Goal: Task Accomplishment & Management: Complete application form

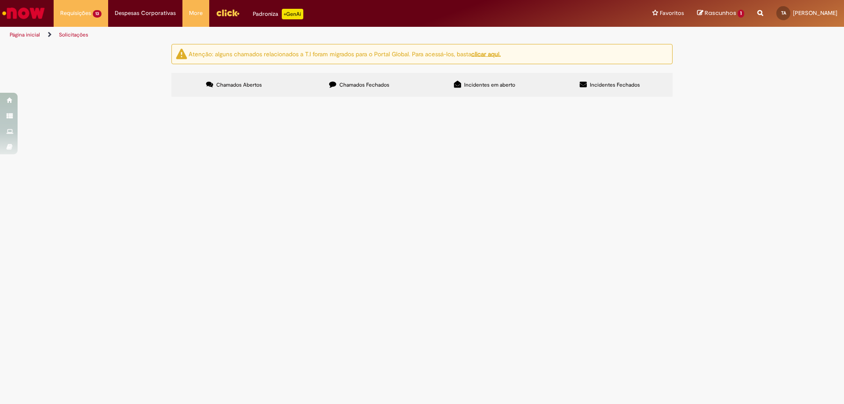
click at [108, 99] on div "Atenção: alguns chamados relacionados a T.I foram migrados para o Portal Global…" at bounding box center [422, 71] width 844 height 55
click at [0, 0] on span "PDV 79412 - Comprovante PDV 79048 - Aprovar estouro PDV 28053 - Aprovar estouro" at bounding box center [0, 0] width 0 height 0
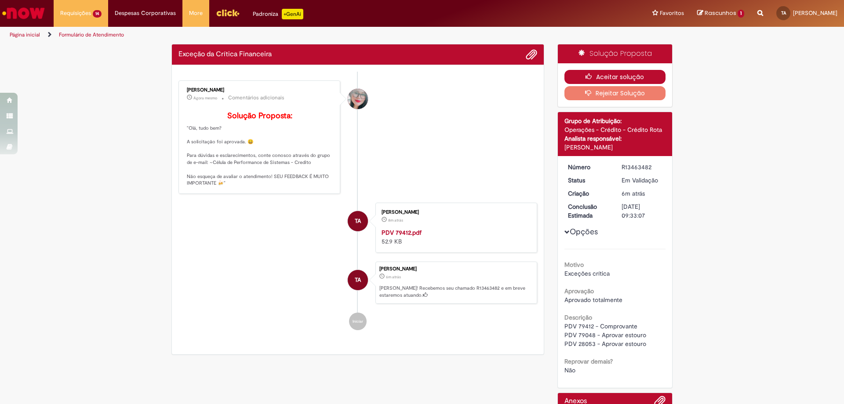
click at [635, 76] on button "Aceitar solução" at bounding box center [615, 77] width 102 height 14
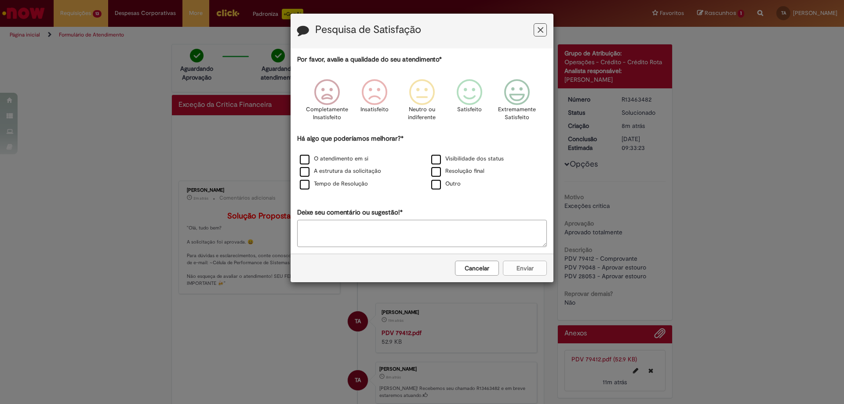
click at [541, 27] on icon "Feedback" at bounding box center [540, 29] width 6 height 9
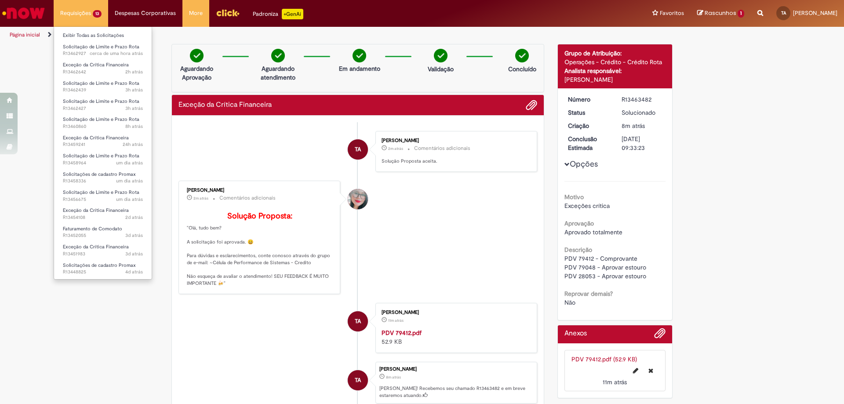
click at [67, 9] on li "Requisições 13 Exibir Todas as Solicitações Solicitação de Limite e Prazo Rota …" at bounding box center [81, 13] width 54 height 26
click at [81, 36] on link "Exibir Todas as Solicitações" at bounding box center [103, 36] width 98 height 10
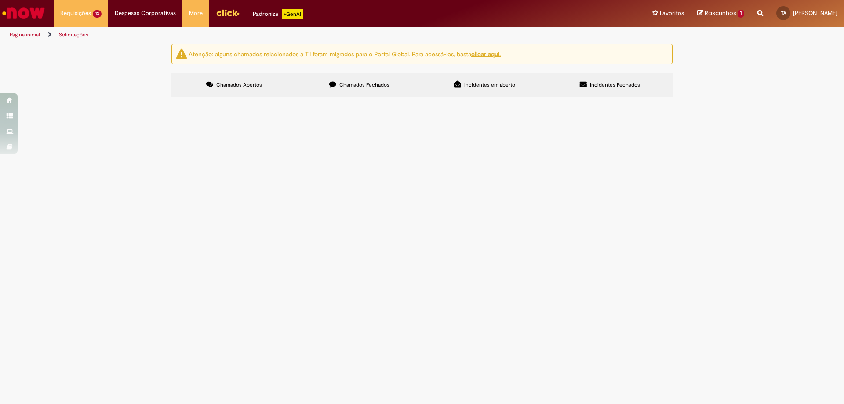
click at [0, 0] on span "PDV 38458 - aprovar estouro" at bounding box center [0, 0] width 0 height 0
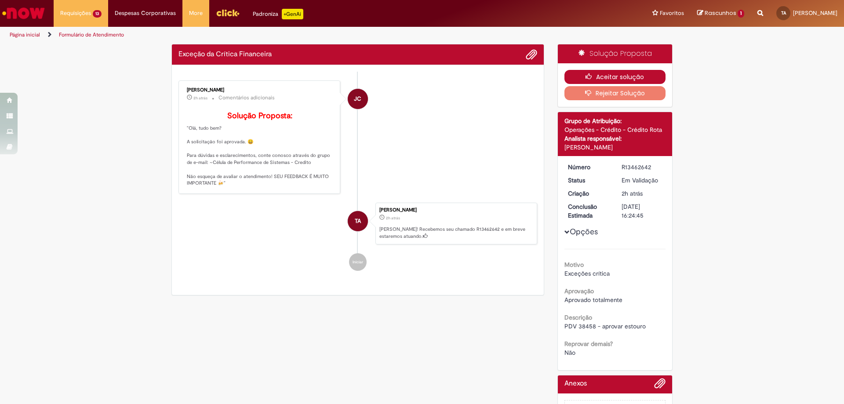
click at [621, 73] on button "Aceitar solução" at bounding box center [615, 77] width 102 height 14
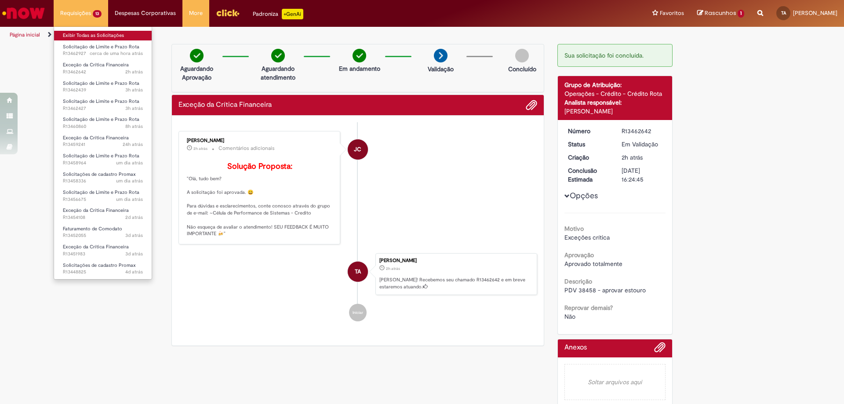
click at [99, 38] on link "Exibir Todas as Solicitações" at bounding box center [103, 36] width 98 height 10
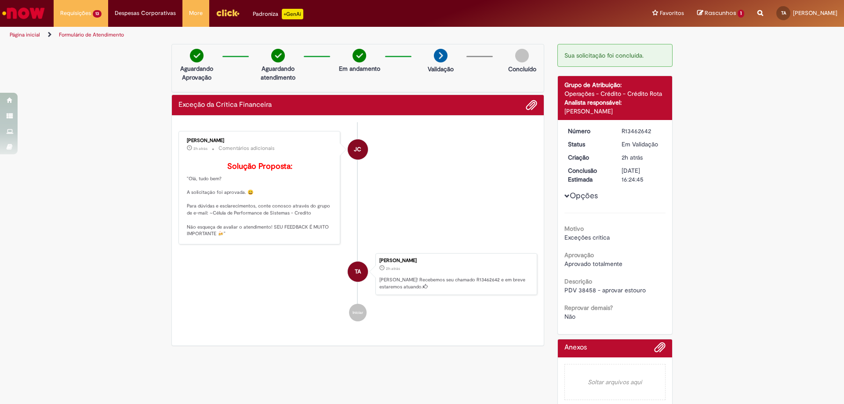
click at [225, 14] on img "Menu Cabeçalho" at bounding box center [228, 12] width 24 height 13
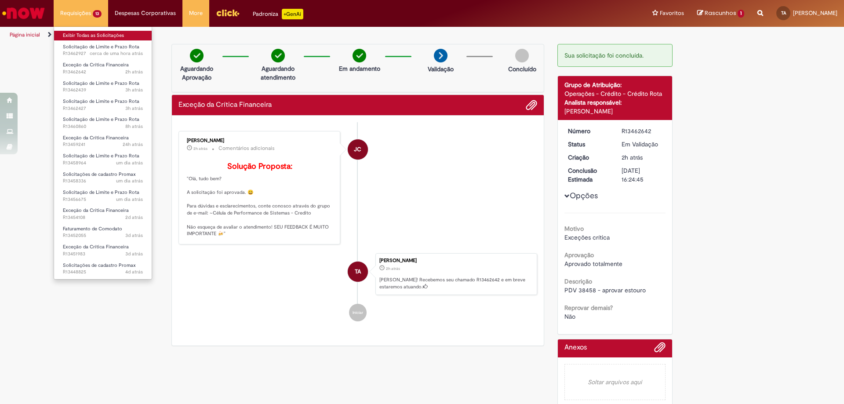
click at [95, 35] on link "Exibir Todas as Solicitações" at bounding box center [103, 36] width 98 height 10
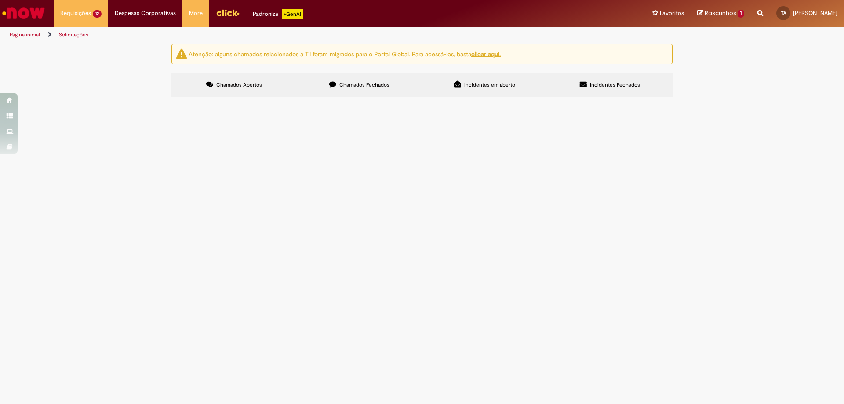
click at [0, 0] on span "Em Validação" at bounding box center [0, 0] width 0 height 0
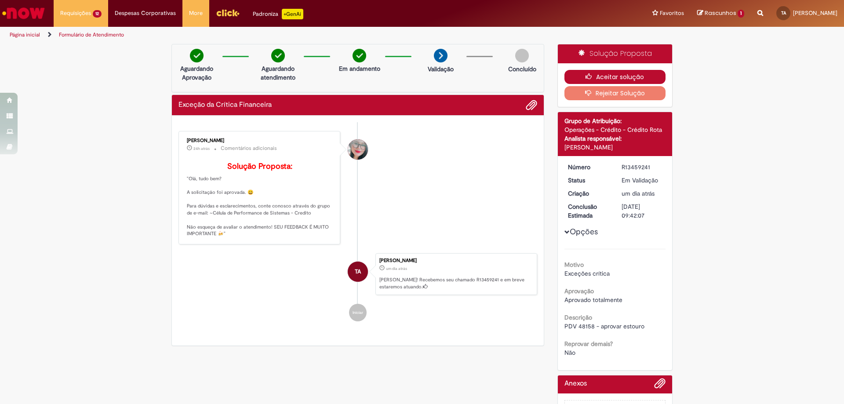
click at [621, 77] on button "Aceitar solução" at bounding box center [615, 77] width 102 height 14
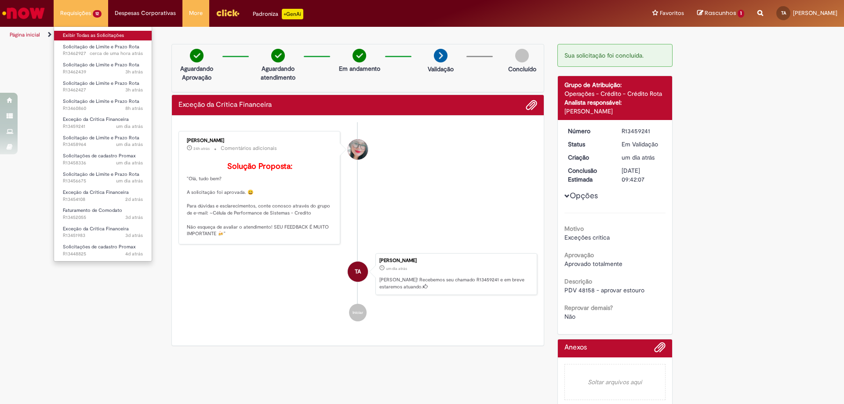
click at [81, 33] on link "Exibir Todas as Solicitações" at bounding box center [103, 36] width 98 height 10
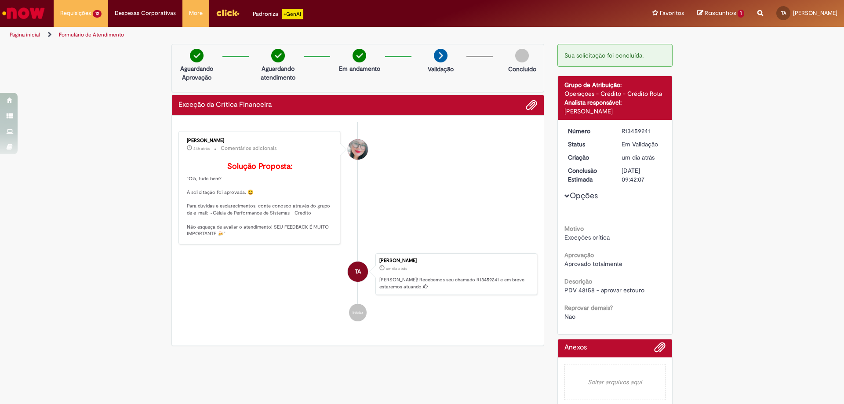
click at [696, 180] on div "Verificar Código de Barras Aguardando Aprovação Aguardando atendimento Em andam…" at bounding box center [422, 227] width 844 height 367
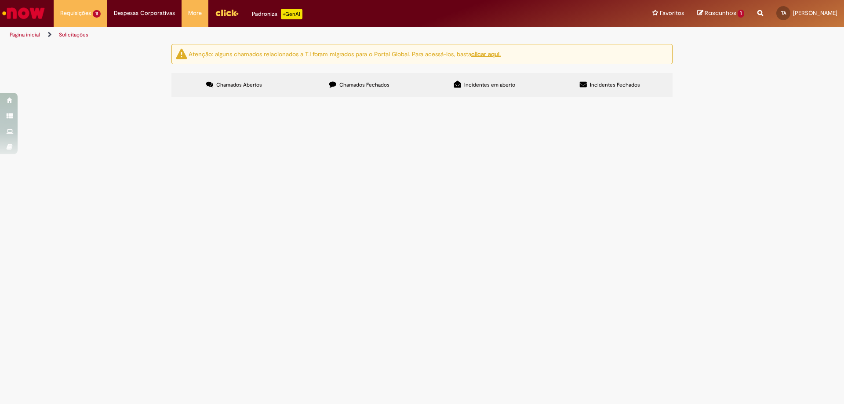
click at [0, 0] on span "Em Validação" at bounding box center [0, 0] width 0 height 0
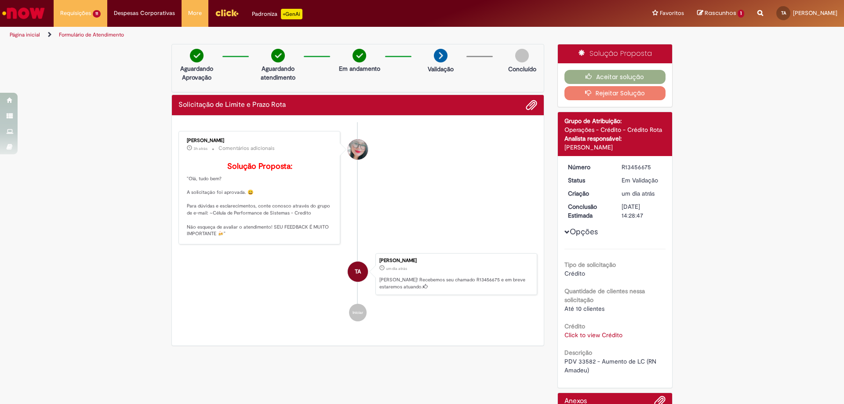
click at [584, 366] on span "PDV 33582 - Aumento de LC (RN Amadeu)" at bounding box center [611, 365] width 94 height 17
click at [583, 360] on span "PDV 33582 - Aumento de LC (RN Amadeu)" at bounding box center [611, 365] width 94 height 17
copy span "33582"
click at [605, 67] on div "Aceitar solução Rejeitar Solução" at bounding box center [615, 85] width 115 height 44
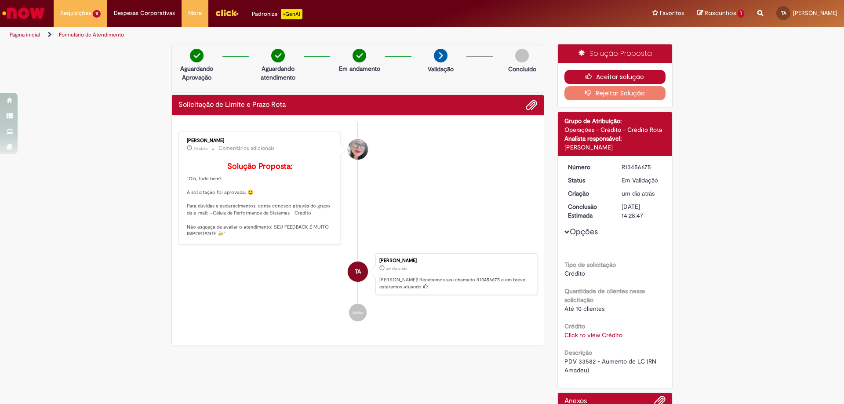
click at [612, 78] on button "Aceitar solução" at bounding box center [615, 77] width 102 height 14
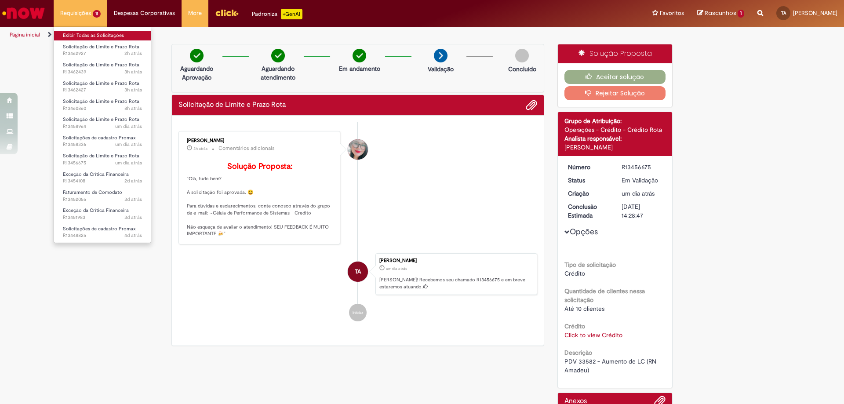
click at [94, 34] on link "Exibir Todas as Solicitações" at bounding box center [102, 36] width 97 height 10
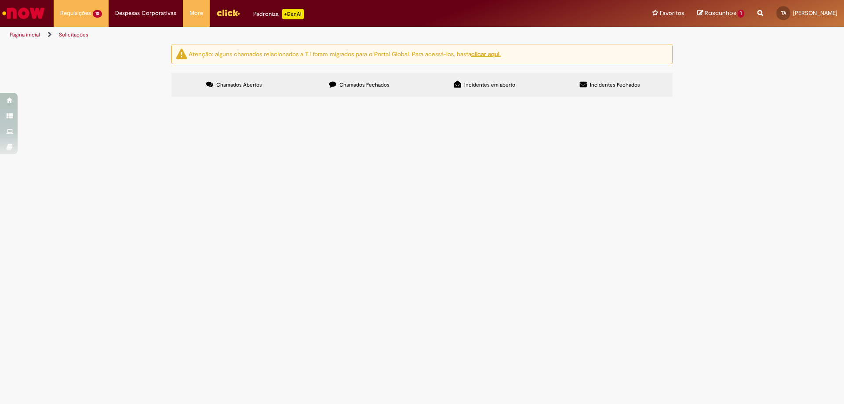
click at [0, 0] on span "Em Validação" at bounding box center [0, 0] width 0 height 0
click at [0, 0] on span "PDV 38352, PDV 38211, PDV 36246 - Aprovar estouro" at bounding box center [0, 0] width 0 height 0
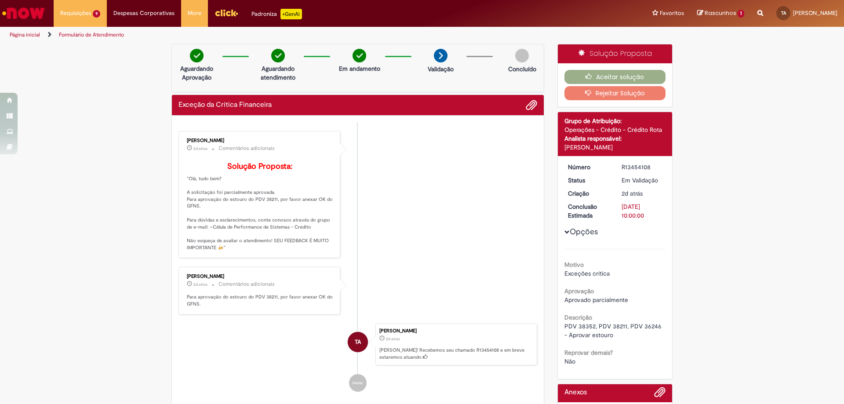
click at [596, 69] on div "Aceitar solução Rejeitar Solução" at bounding box center [615, 85] width 115 height 44
click at [597, 77] on button "Aceitar solução" at bounding box center [615, 77] width 102 height 14
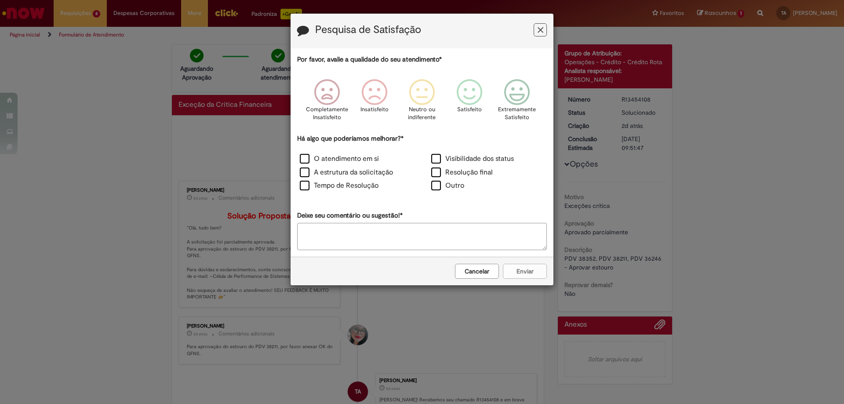
click at [538, 33] on icon "Feedback" at bounding box center [540, 29] width 6 height 9
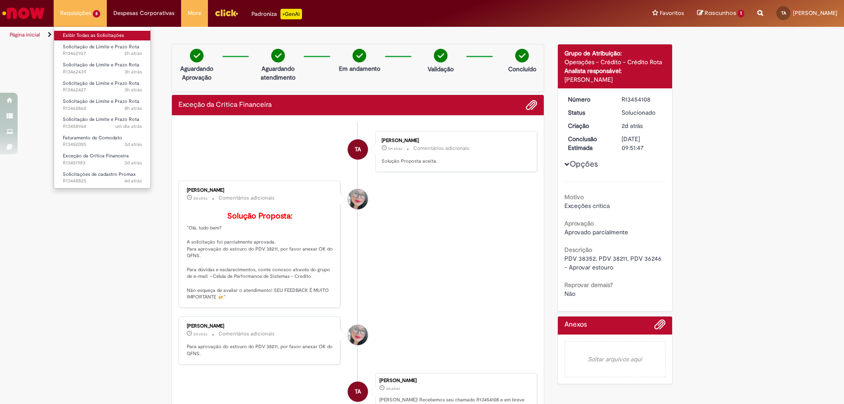
click at [91, 36] on link "Exibir Todas as Solicitações" at bounding box center [102, 36] width 97 height 10
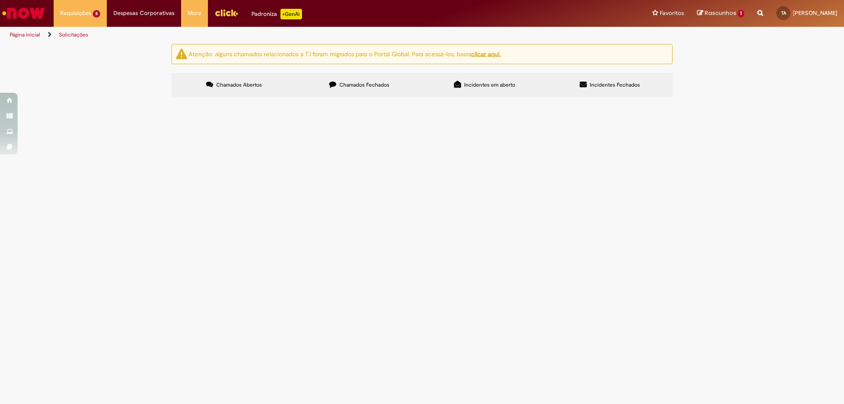
click at [0, 0] on span "Em Validação" at bounding box center [0, 0] width 0 height 0
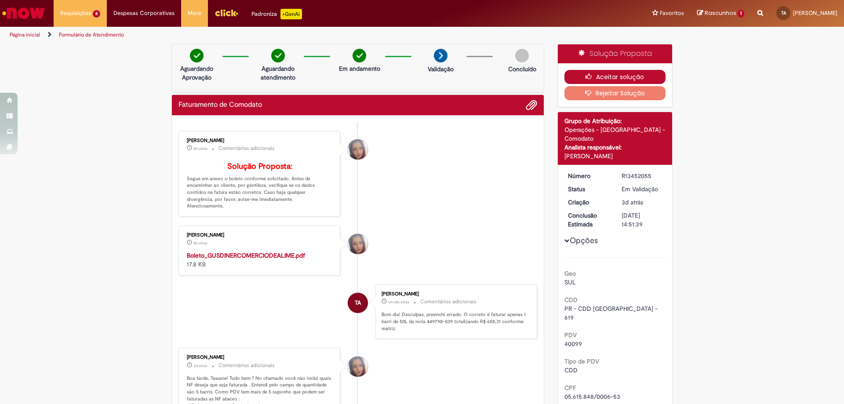
click at [619, 73] on button "Aceitar solução" at bounding box center [615, 77] width 102 height 14
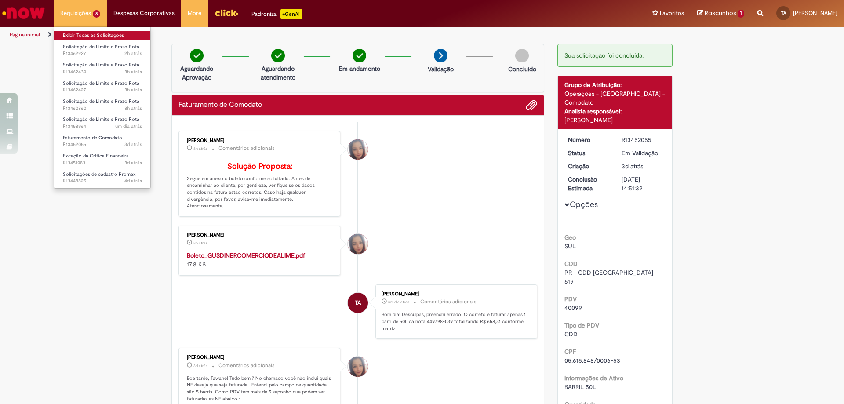
click at [85, 34] on link "Exibir Todas as Solicitações" at bounding box center [102, 36] width 97 height 10
click at [103, 36] on link "Exibir Todas as Solicitações" at bounding box center [102, 36] width 97 height 10
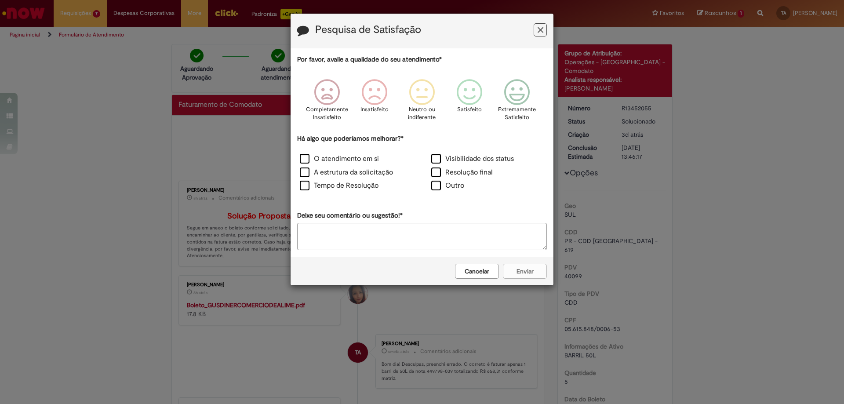
click at [544, 26] on button "Feedback" at bounding box center [540, 29] width 13 height 13
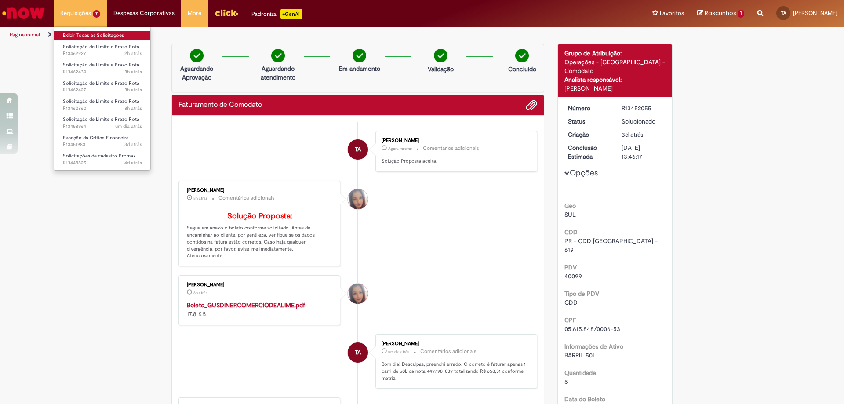
click at [100, 35] on link "Exibir Todas as Solicitações" at bounding box center [102, 36] width 97 height 10
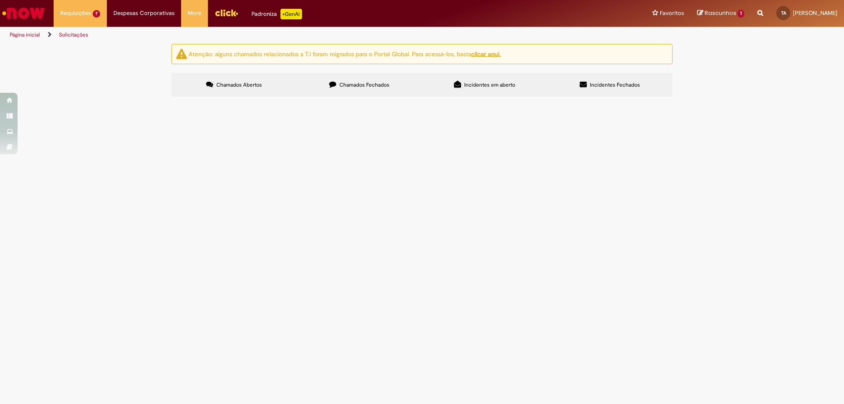
click at [0, 0] on span "Em Validação" at bounding box center [0, 0] width 0 height 0
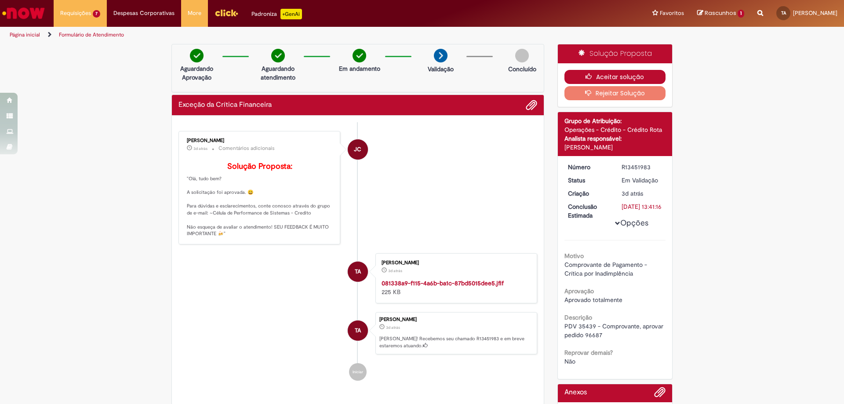
click at [611, 75] on button "Aceitar solução" at bounding box center [615, 77] width 102 height 14
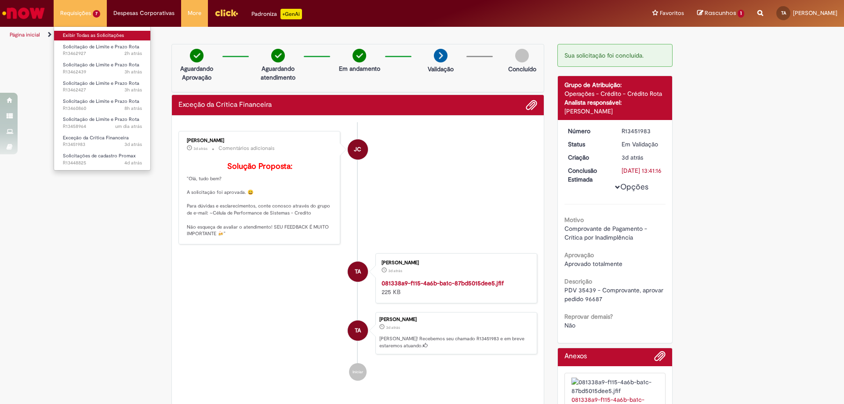
click at [87, 36] on link "Exibir Todas as Solicitações" at bounding box center [102, 36] width 97 height 10
click at [81, 34] on link "Exibir Todas as Solicitações" at bounding box center [102, 36] width 97 height 10
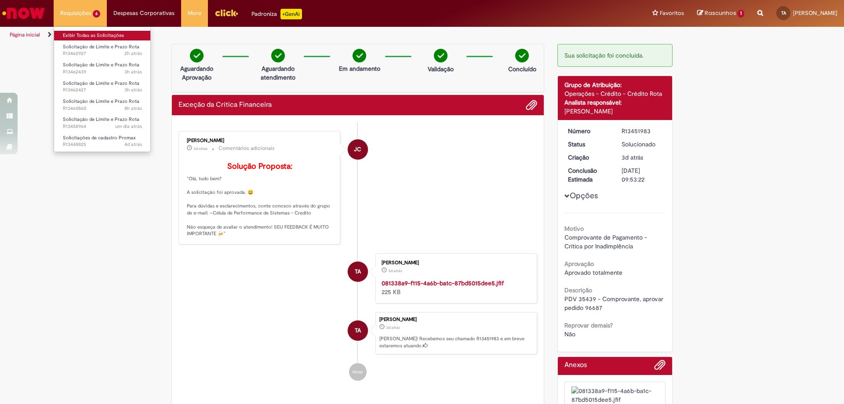
click at [91, 32] on link "Exibir Todas as Solicitações" at bounding box center [102, 36] width 97 height 10
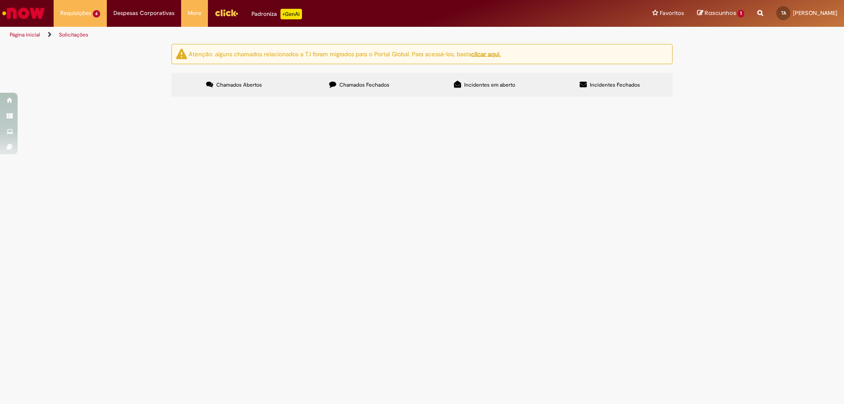
click at [546, 29] on div at bounding box center [422, 202] width 844 height 404
click at [0, 0] on span "Em Validação" at bounding box center [0, 0] width 0 height 0
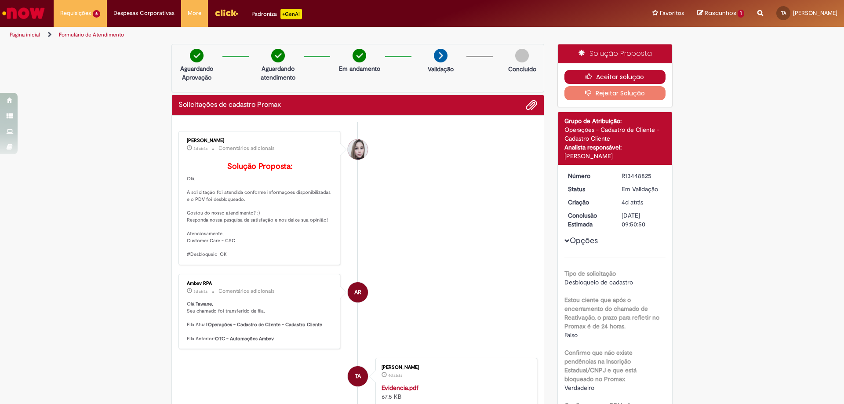
click at [585, 80] on icon "button" at bounding box center [590, 76] width 11 height 6
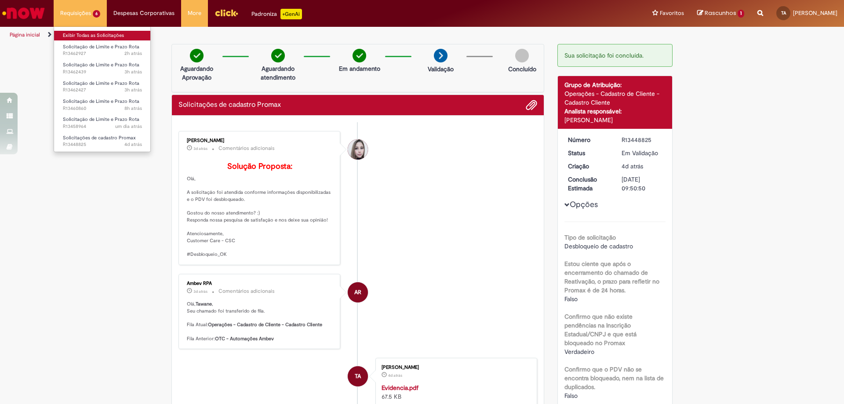
click at [90, 35] on link "Exibir Todas as Solicitações" at bounding box center [102, 36] width 97 height 10
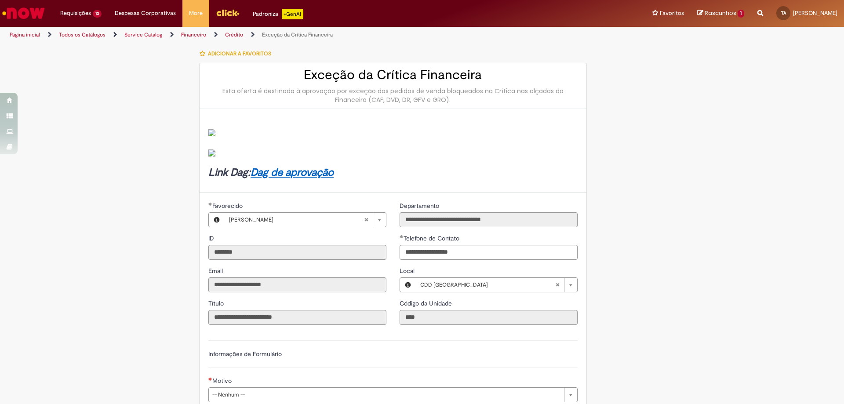
scroll to position [220, 0]
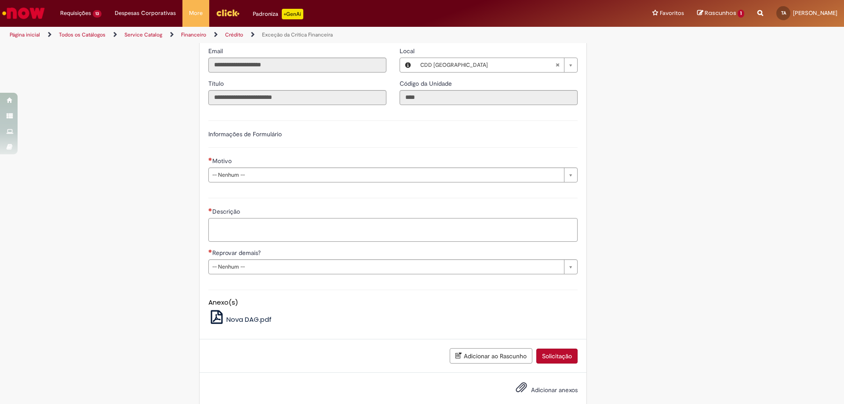
click at [273, 229] on textarea "Descrição" at bounding box center [392, 230] width 369 height 24
paste textarea "******"
click at [547, 388] on span "Adicionar anexos" at bounding box center [554, 390] width 47 height 8
click at [0, 0] on input "Adicionar anexos" at bounding box center [0, 0] width 0 height 0
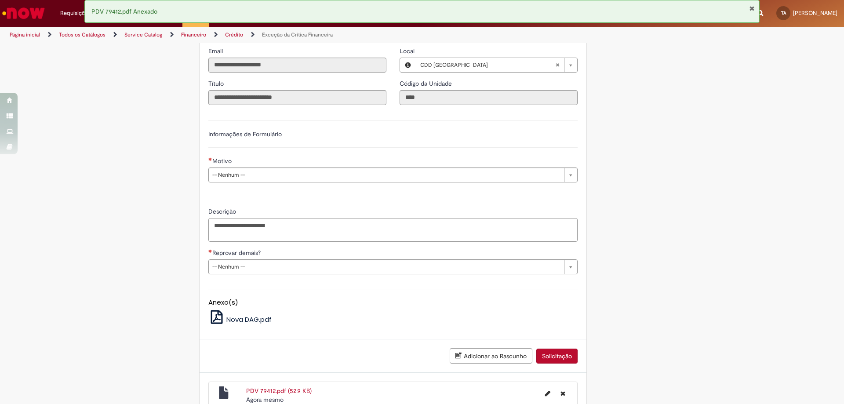
click at [230, 226] on textarea "**********" at bounding box center [392, 230] width 369 height 24
paste textarea "Descrição"
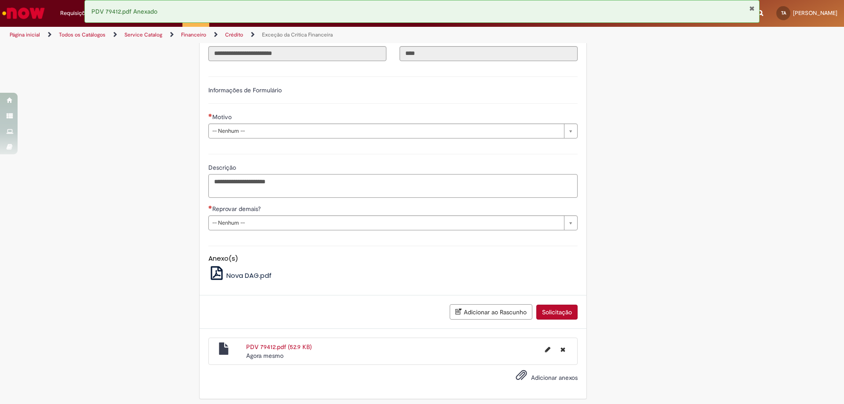
type textarea "**********"
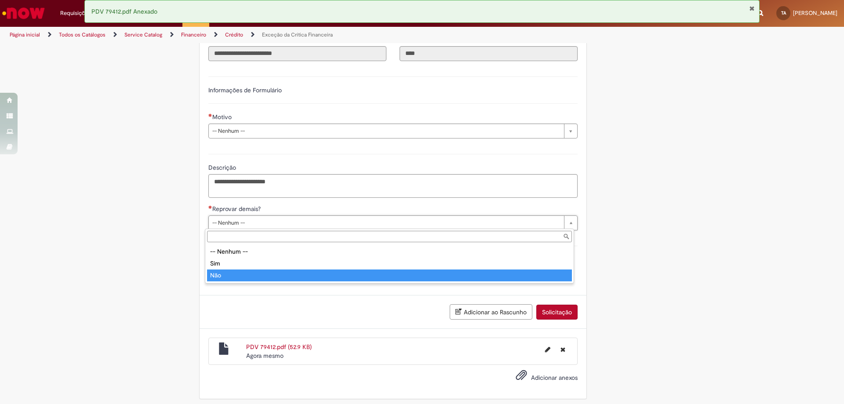
type input "***"
select select "**"
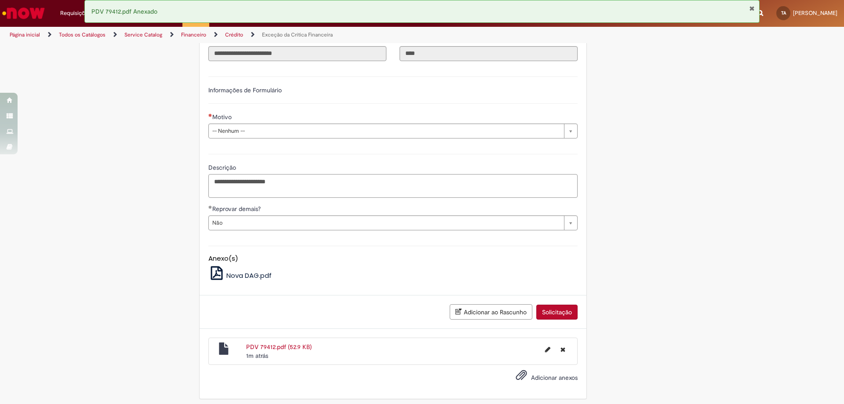
click at [297, 181] on textarea "**********" at bounding box center [392, 186] width 369 height 24
paste textarea "******"
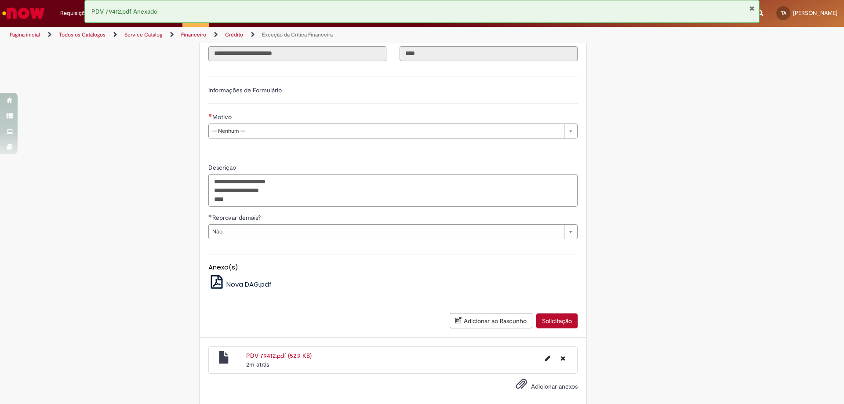
paste textarea "******"
paste textarea "*******"
type textarea "**********"
click at [549, 324] on button "Solicitação" at bounding box center [556, 320] width 41 height 15
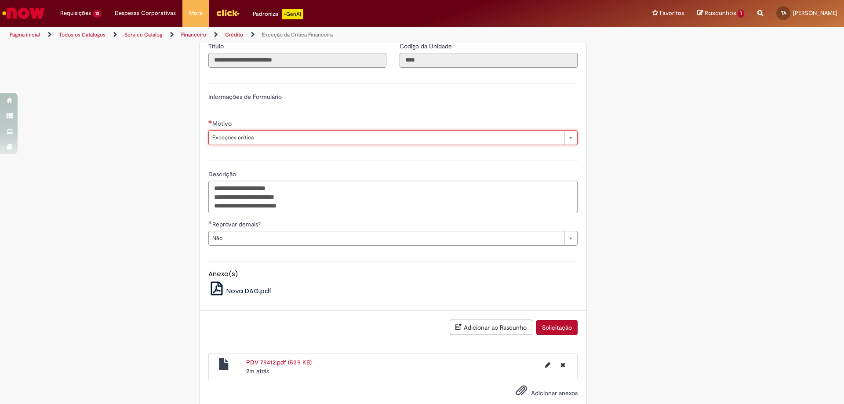
type input "**********"
select select "**********"
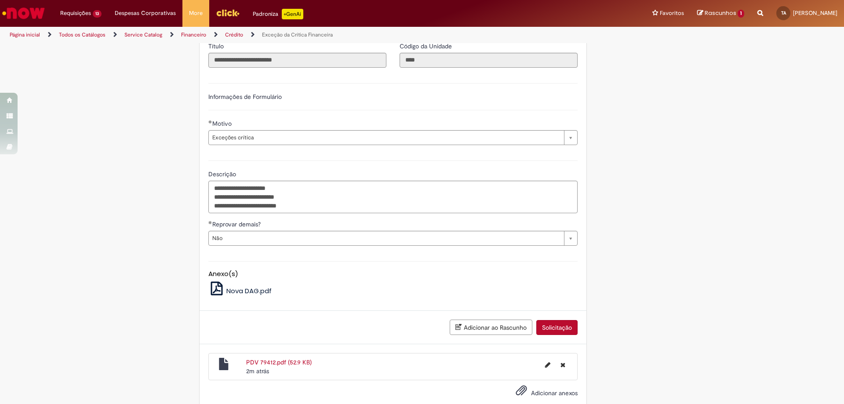
click at [559, 326] on button "Solicitação" at bounding box center [556, 327] width 41 height 15
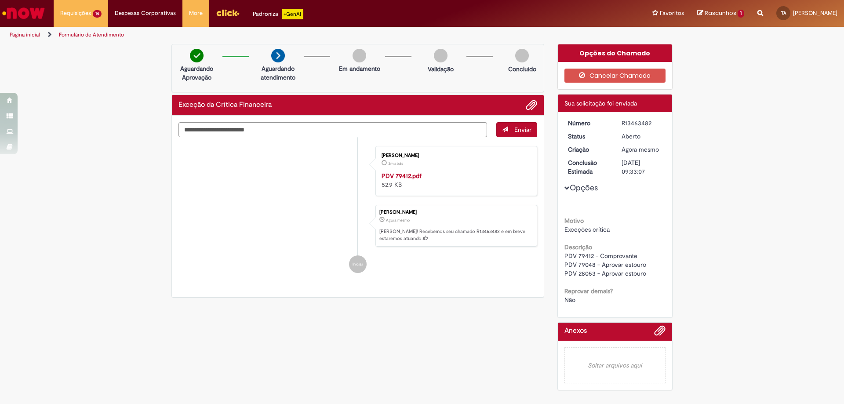
click at [639, 123] on div "R13463482" at bounding box center [641, 123] width 41 height 9
copy div "R13463482"
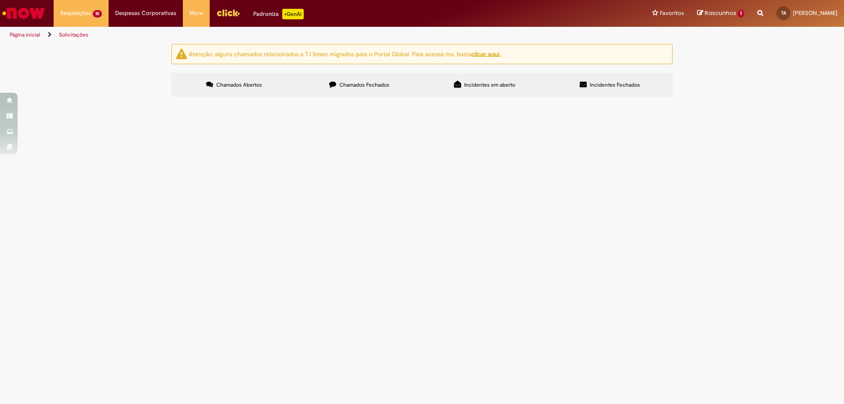
click at [0, 0] on td "Em Validação" at bounding box center [0, 0] width 0 height 0
click at [0, 0] on span "Em Validação" at bounding box center [0, 0] width 0 height 0
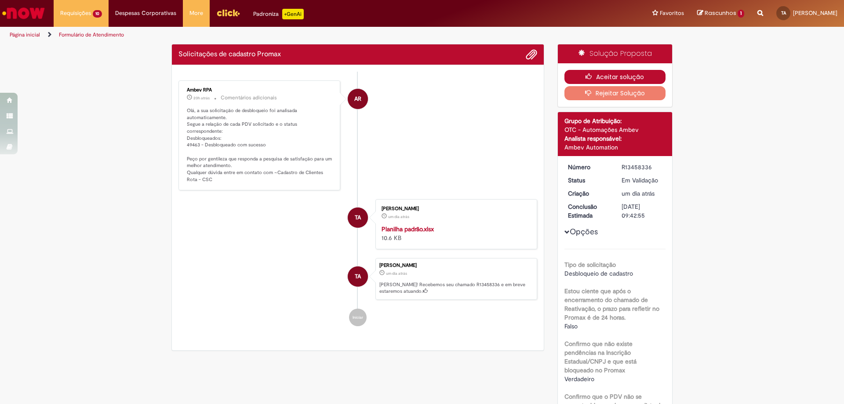
click at [578, 74] on button "Aceitar solução" at bounding box center [615, 77] width 102 height 14
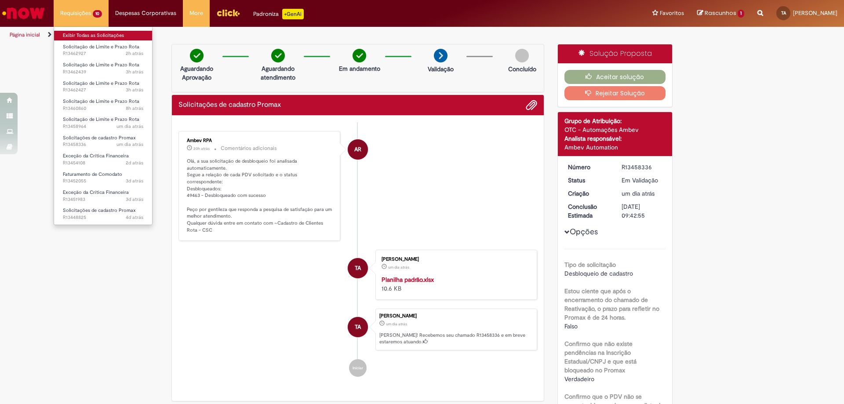
click at [93, 33] on link "Exibir Todas as Solicitações" at bounding box center [103, 36] width 98 height 10
